Goal: Purchase product/service

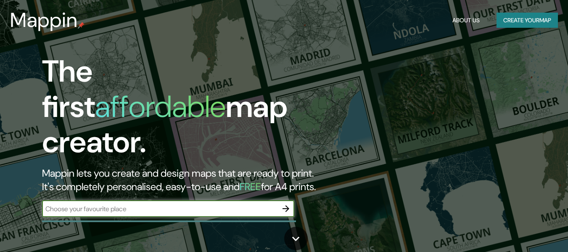
click at [283, 204] on icon "button" at bounding box center [286, 209] width 10 height 10
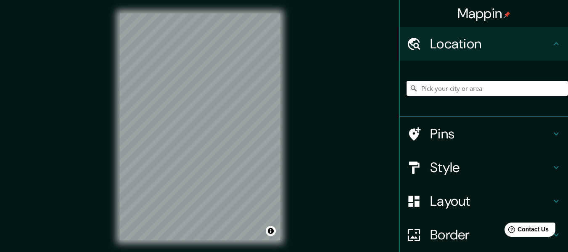
click at [509, 85] on input "Pick your city or area" at bounding box center [487, 88] width 161 height 15
type input "Villahermosa, [GEOGRAPHIC_DATA], [GEOGRAPHIC_DATA]"
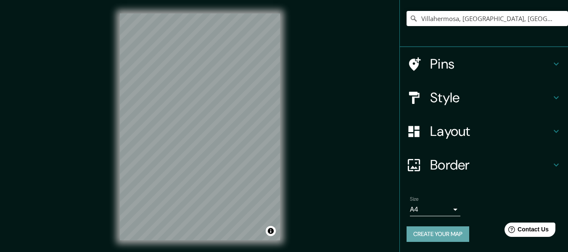
click at [445, 232] on button "Create your map" at bounding box center [438, 234] width 63 height 16
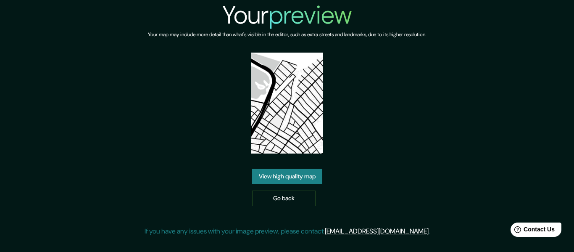
click at [294, 175] on link "View high quality map" at bounding box center [287, 177] width 70 height 16
